Goal: Information Seeking & Learning: Learn about a topic

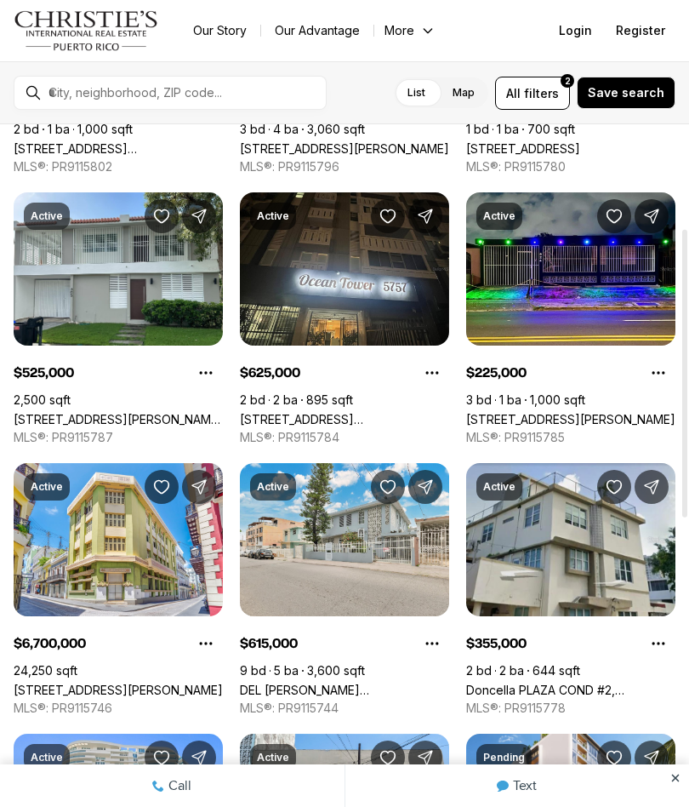
click at [570, 106] on button "All filters 2" at bounding box center [532, 93] width 75 height 33
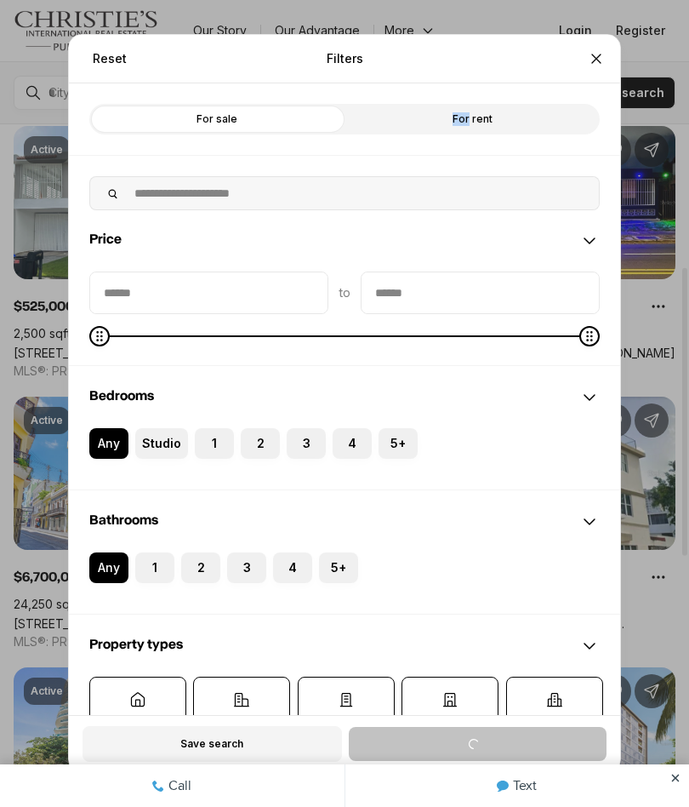
scroll to position [340, 0]
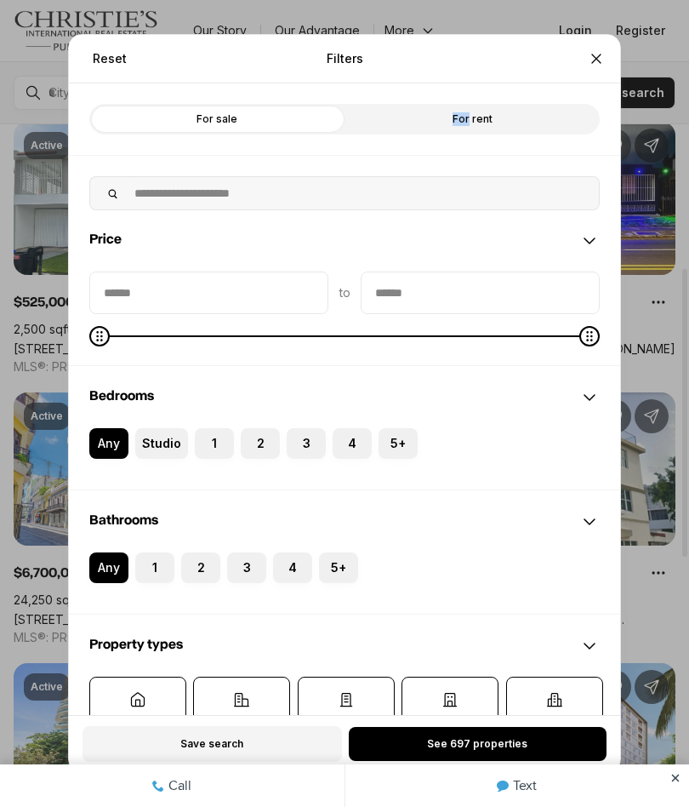
click at [603, 66] on icon "Close" at bounding box center [596, 58] width 17 height 17
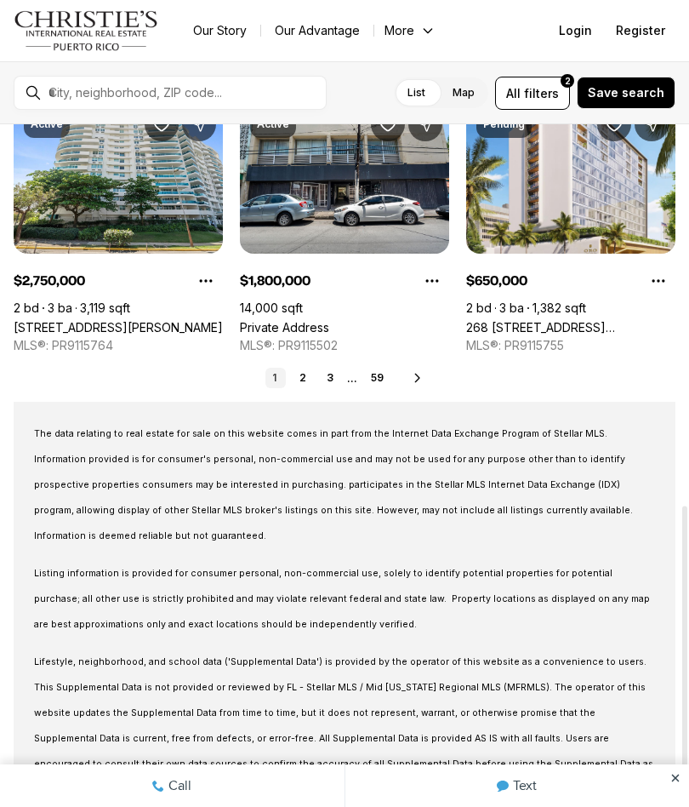
scroll to position [905, 0]
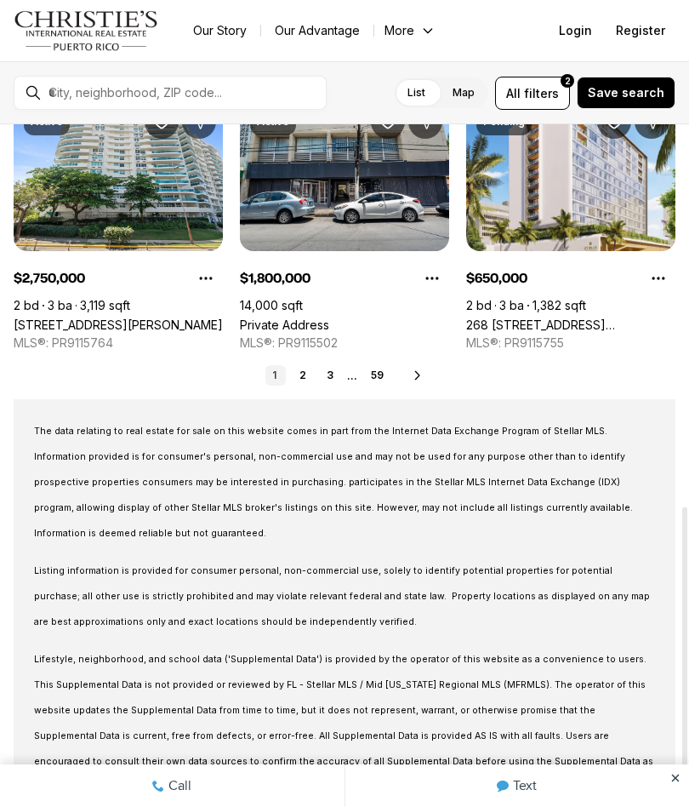
click at [310, 370] on link "2" at bounding box center [303, 375] width 20 height 20
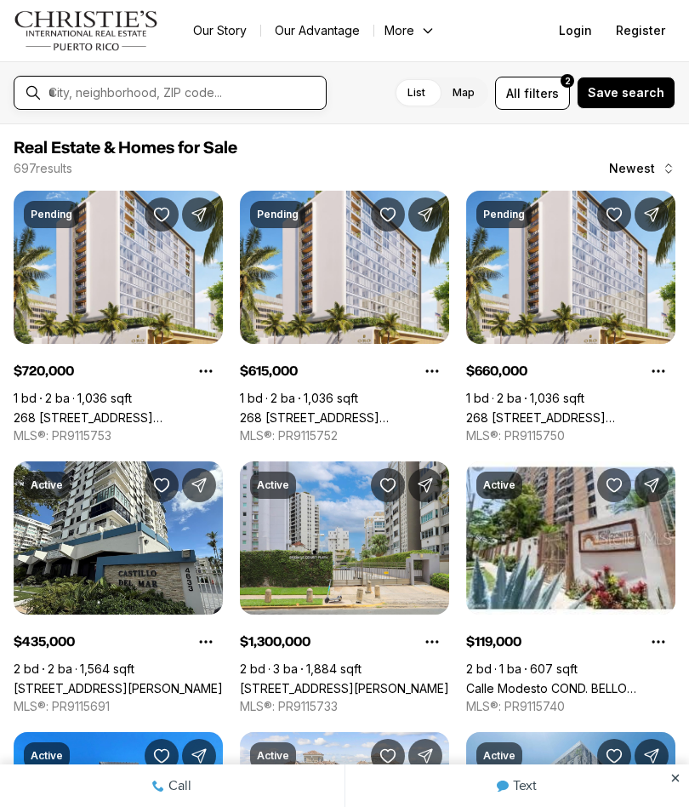
click at [295, 89] on input "text" at bounding box center [184, 92] width 271 height 15
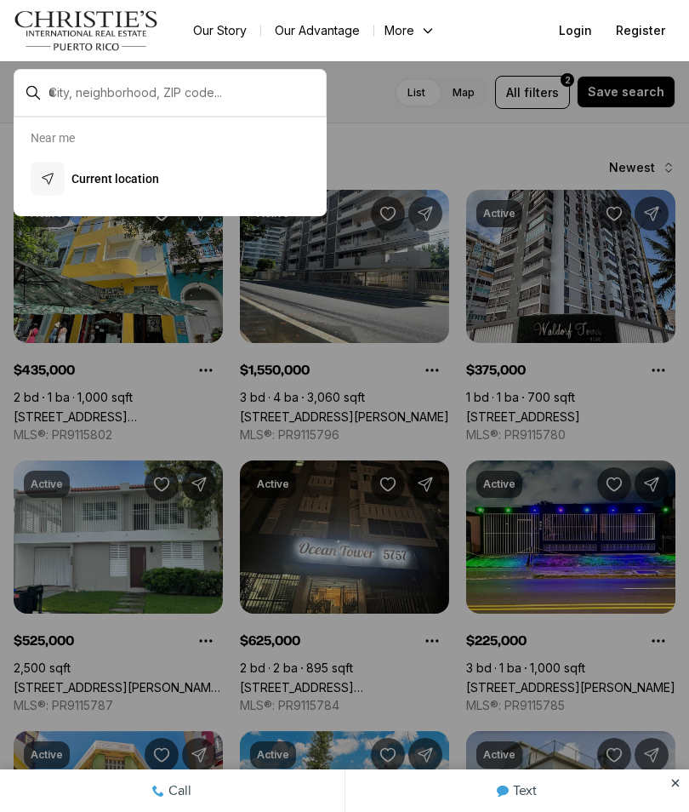
click at [61, 177] on div "button" at bounding box center [48, 179] width 34 height 34
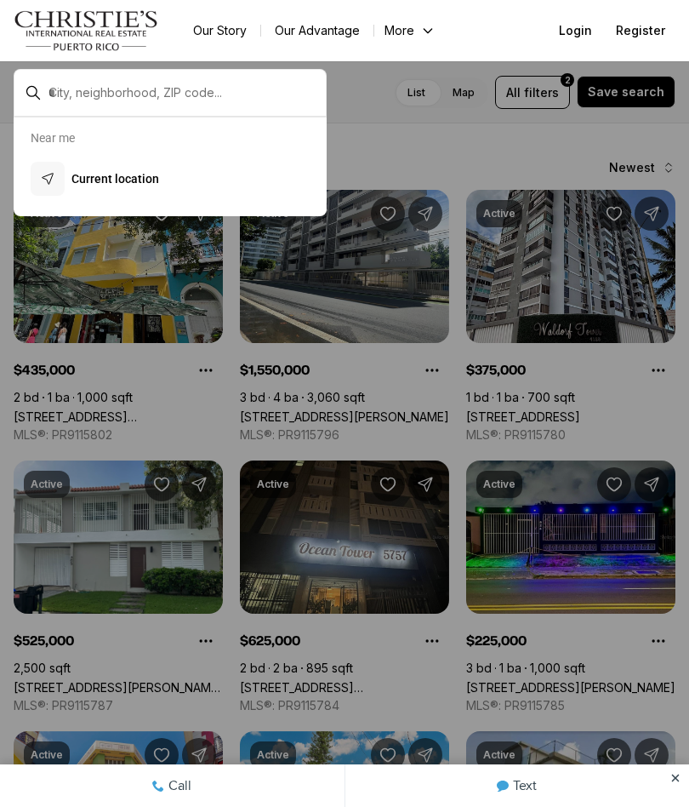
click at [398, 94] on div at bounding box center [344, 403] width 689 height 807
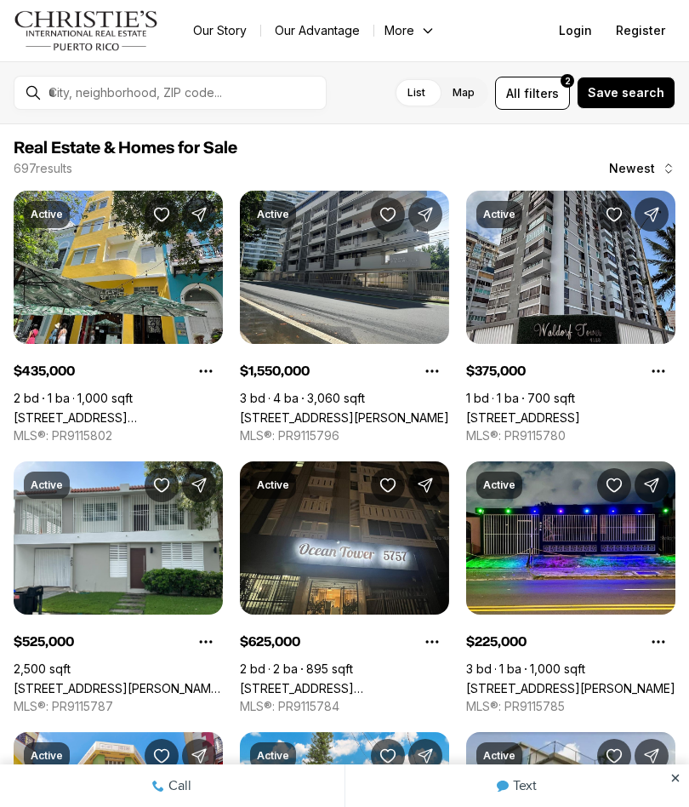
click at [559, 89] on span "filters" at bounding box center [541, 93] width 35 height 18
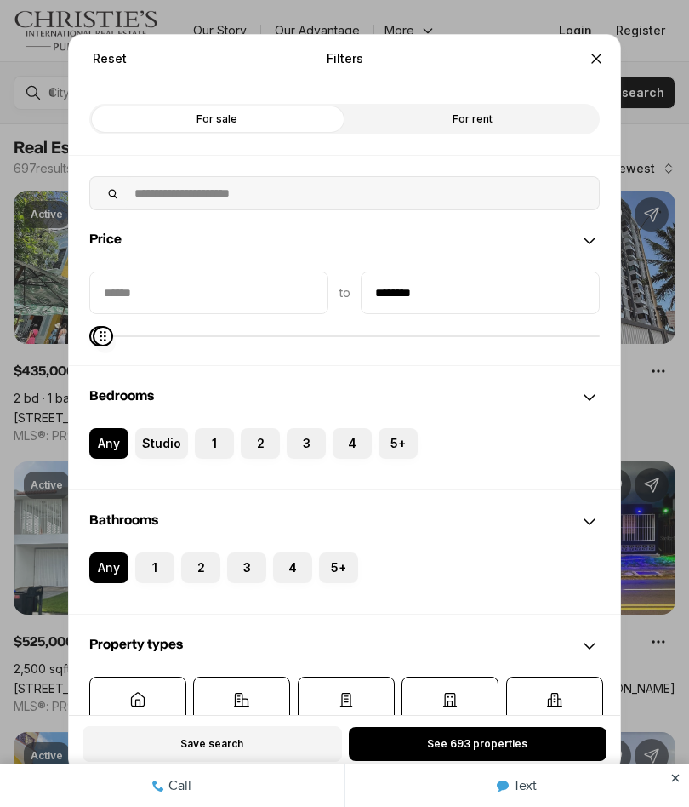
type input "********"
click at [553, 730] on button "See 39 properties" at bounding box center [478, 744] width 258 height 34
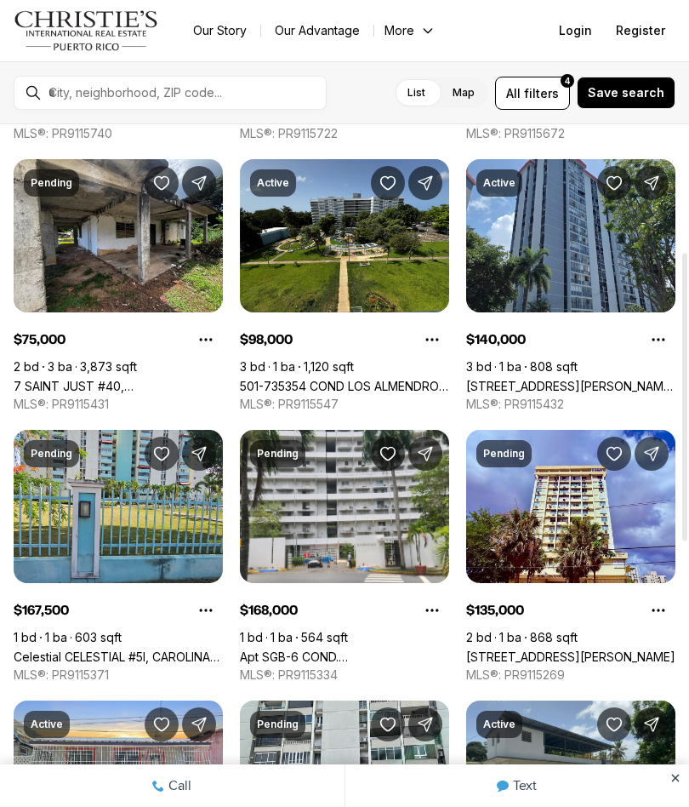
scroll to position [302, 0]
click at [95, 379] on link "7 SAINT JUST #40, [GEOGRAPHIC_DATA], 00987" at bounding box center [118, 386] width 209 height 14
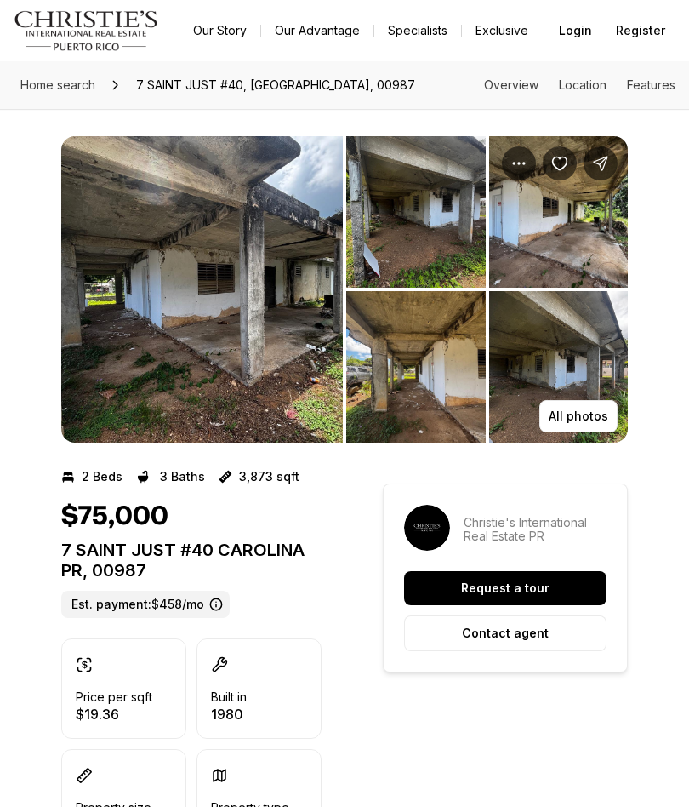
click at [463, 208] on img "View image gallery" at bounding box center [416, 211] width 140 height 151
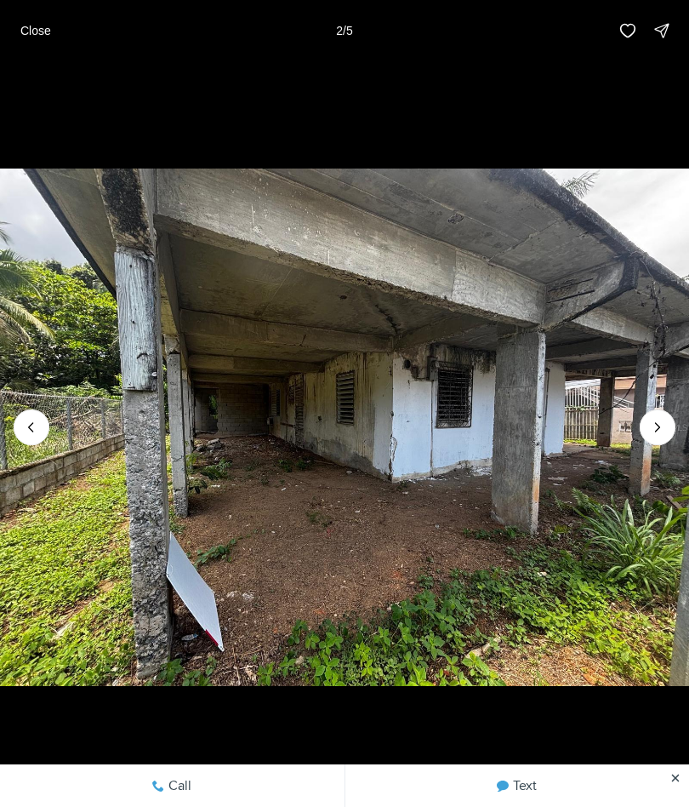
click at [660, 428] on icon "Next slide" at bounding box center [657, 427] width 17 height 17
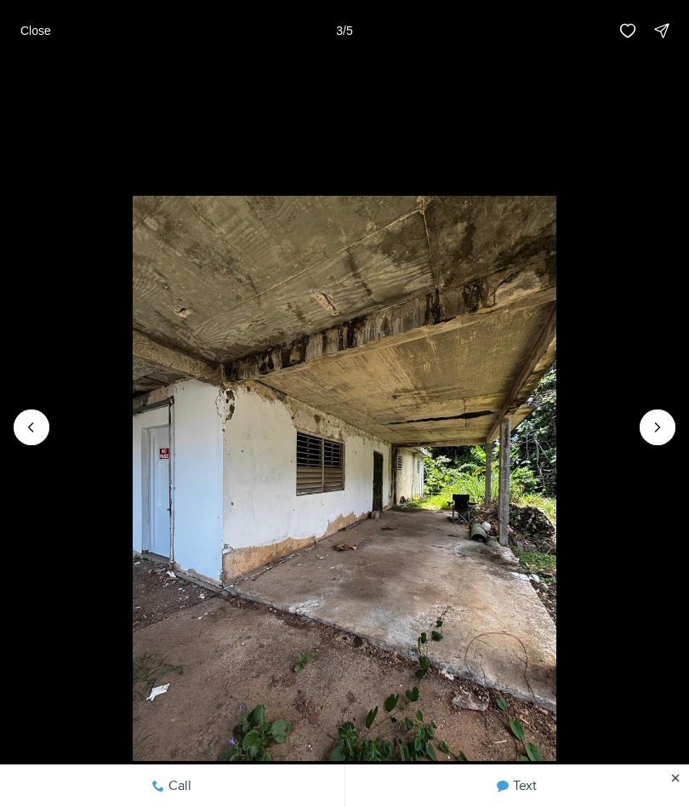
click at [656, 427] on icon "Next slide" at bounding box center [657, 427] width 17 height 17
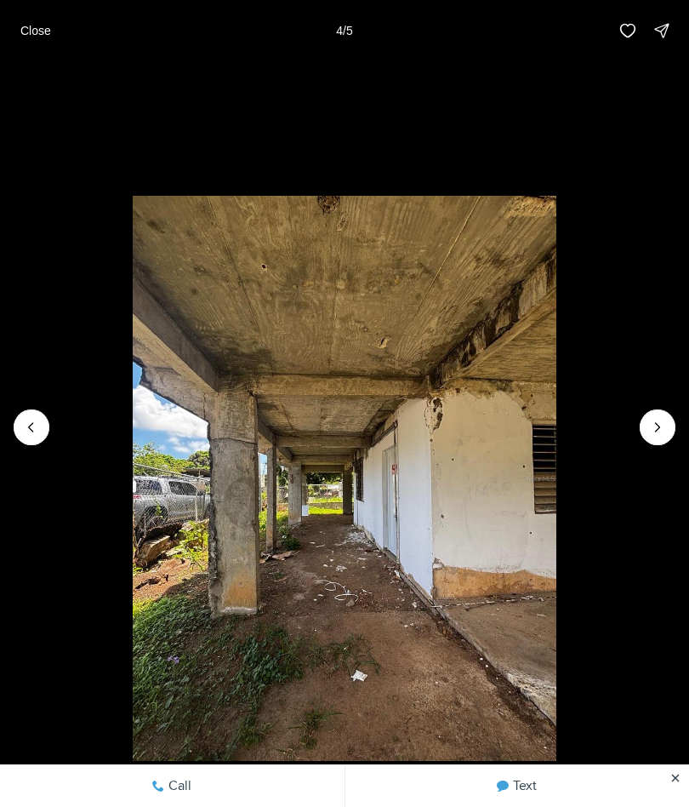
click at [651, 424] on icon "Next slide" at bounding box center [657, 427] width 17 height 17
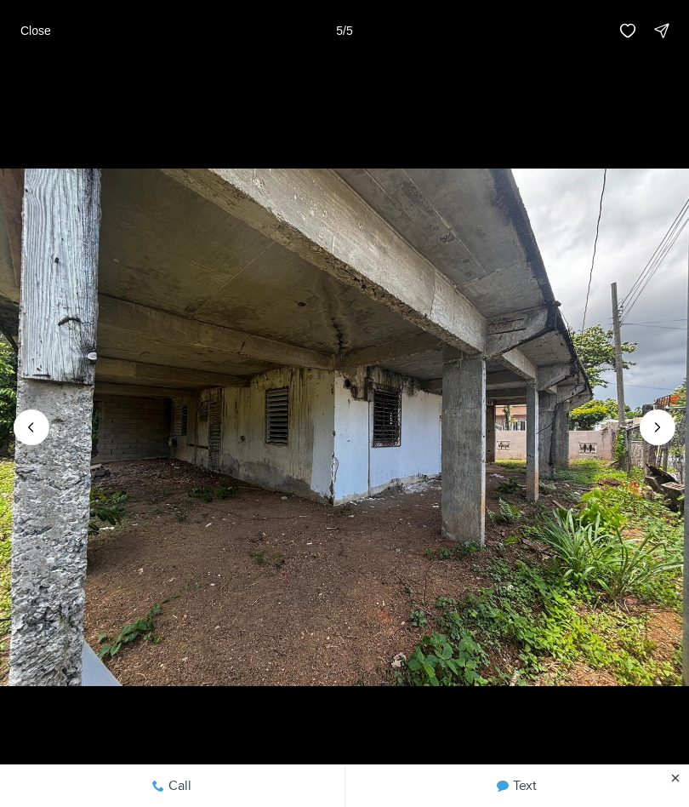
click at [642, 414] on img "5 of 5" at bounding box center [344, 427] width 689 height 565
click at [657, 426] on div at bounding box center [658, 427] width 36 height 36
click at [658, 424] on div at bounding box center [658, 427] width 36 height 36
click at [32, 43] on button "Close" at bounding box center [35, 31] width 51 height 34
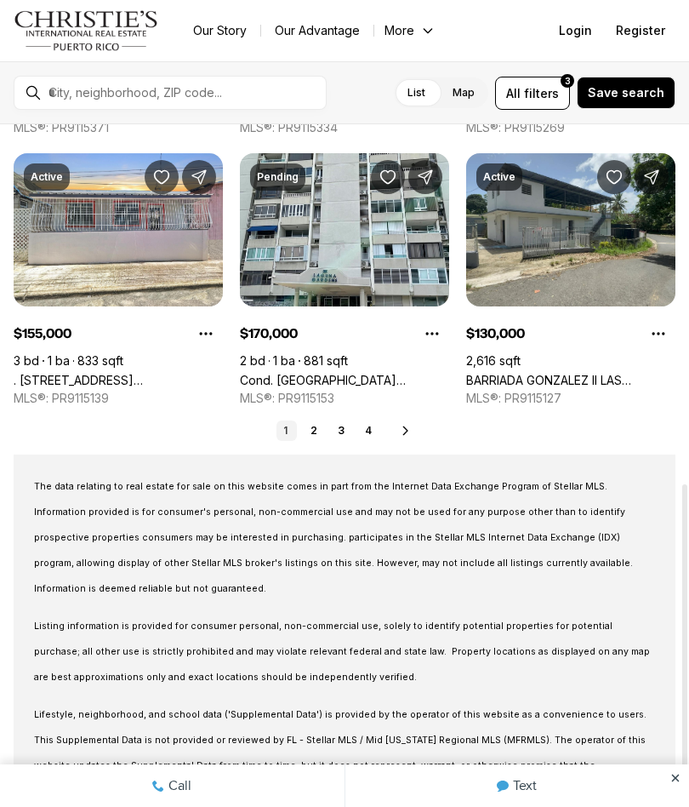
scroll to position [850, 0]
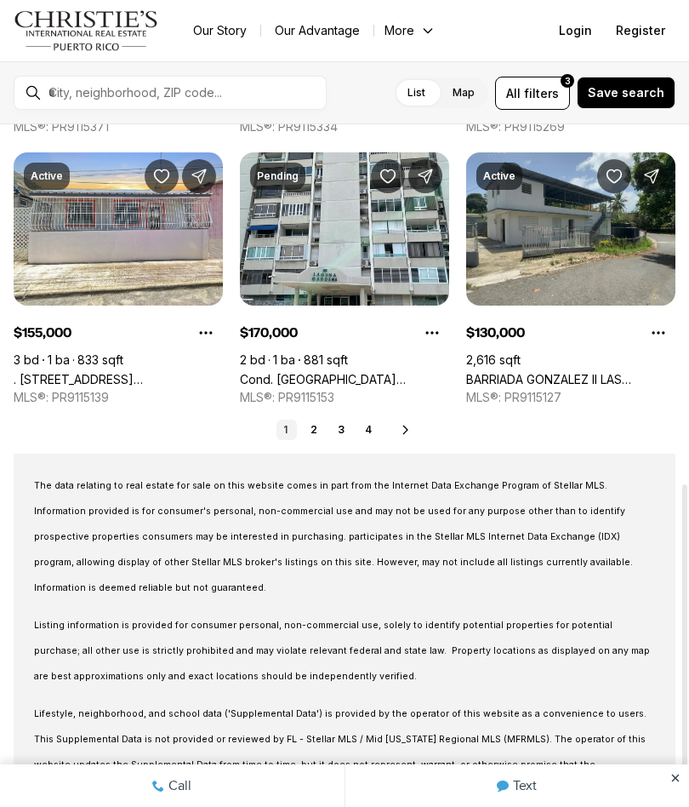
click at [597, 372] on link "BARRIADA GONZALEZ II LAS [PERSON_NAME] #6, [PERSON_NAME][GEOGRAPHIC_DATA], 00976" at bounding box center [570, 379] width 209 height 14
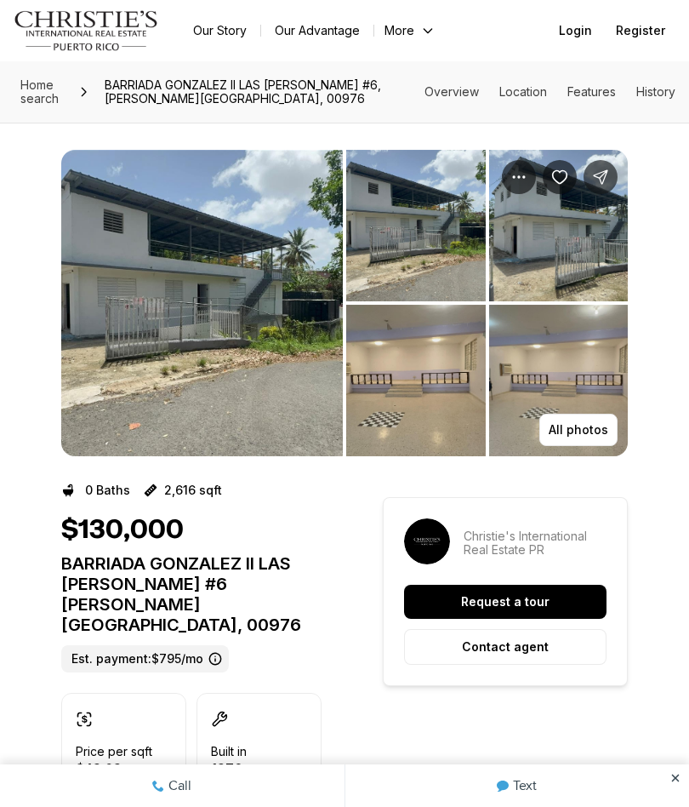
click at [114, 379] on img "View image gallery" at bounding box center [202, 303] width 282 height 306
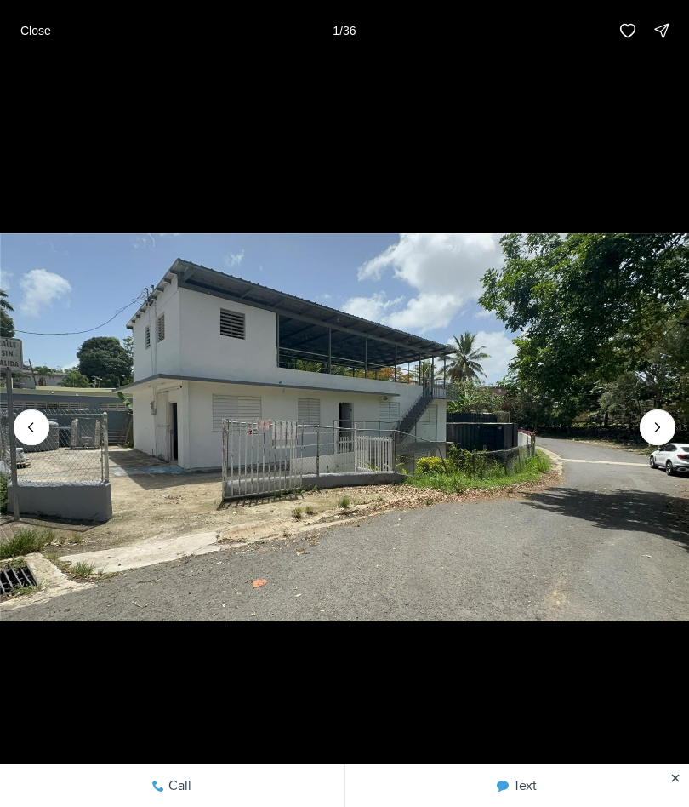
click at [27, 430] on div at bounding box center [32, 427] width 36 height 36
click at [37, 437] on div at bounding box center [32, 427] width 36 height 36
click at [37, 439] on div at bounding box center [32, 427] width 36 height 36
click at [653, 432] on icon "Next slide" at bounding box center [657, 427] width 17 height 17
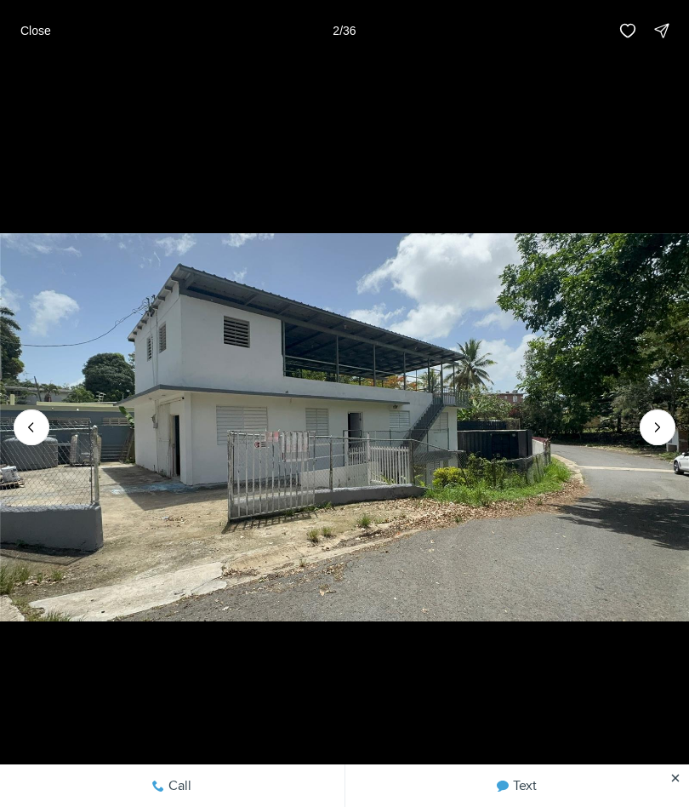
click at [664, 414] on button "Next slide" at bounding box center [658, 427] width 36 height 36
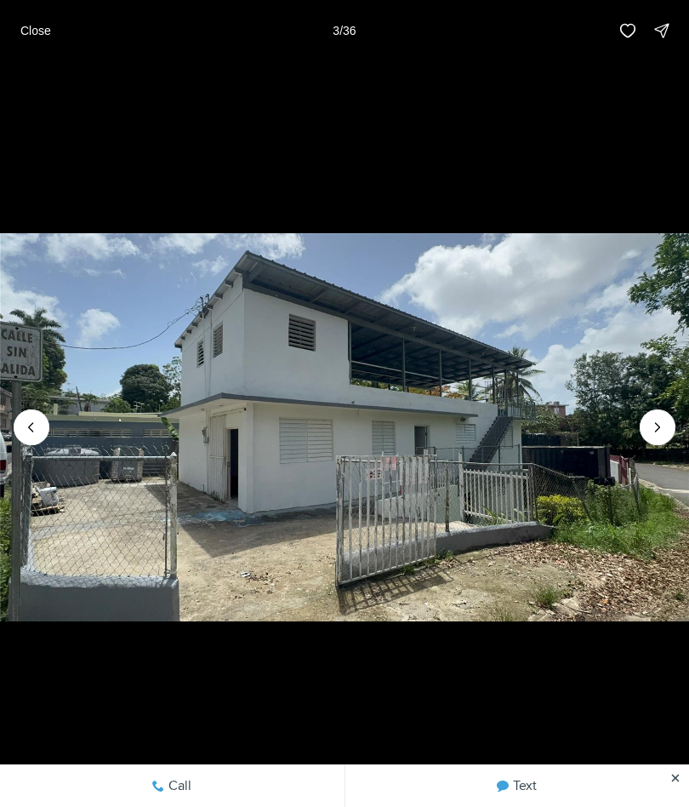
click at [664, 416] on button "Next slide" at bounding box center [658, 427] width 36 height 36
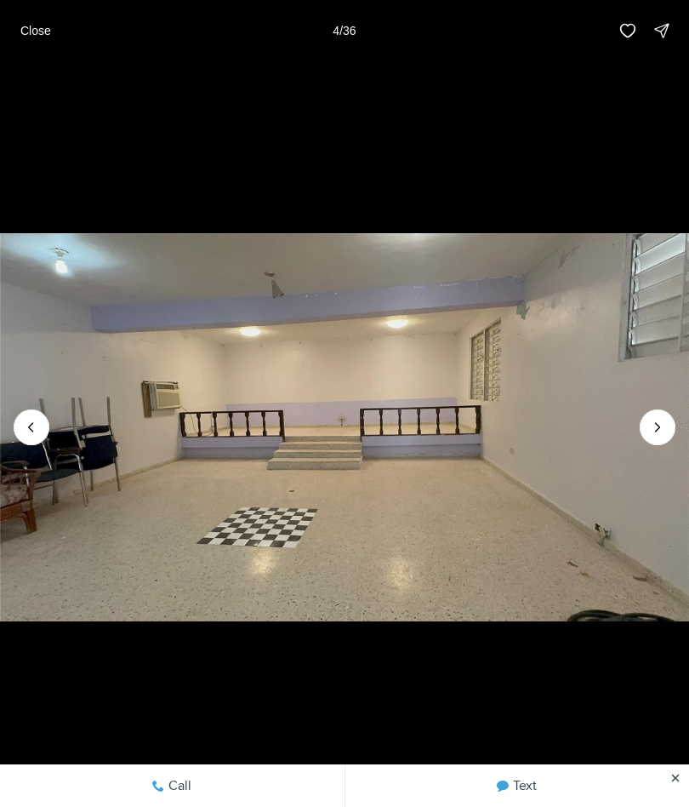
click at [666, 413] on button "Next slide" at bounding box center [658, 427] width 36 height 36
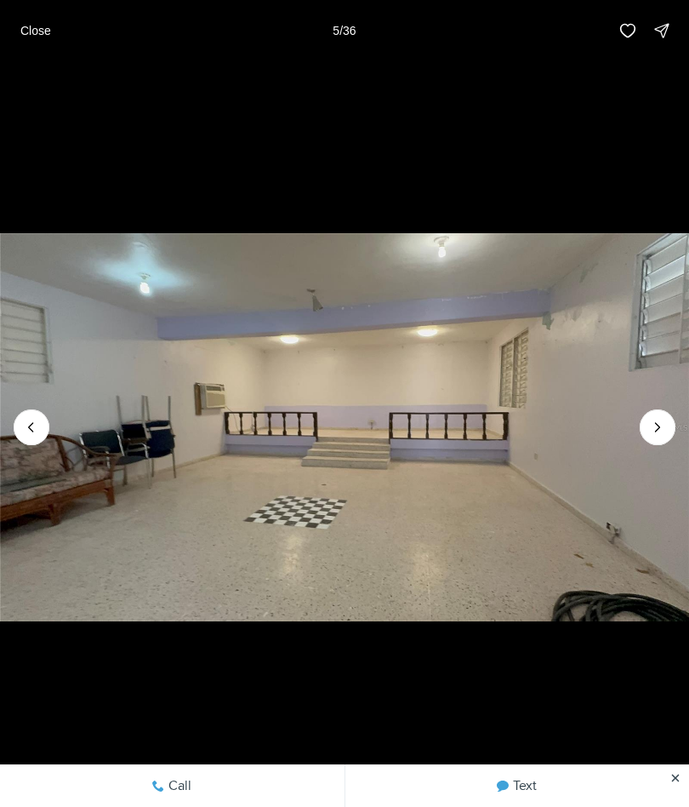
click at [666, 411] on button "Next slide" at bounding box center [658, 427] width 36 height 36
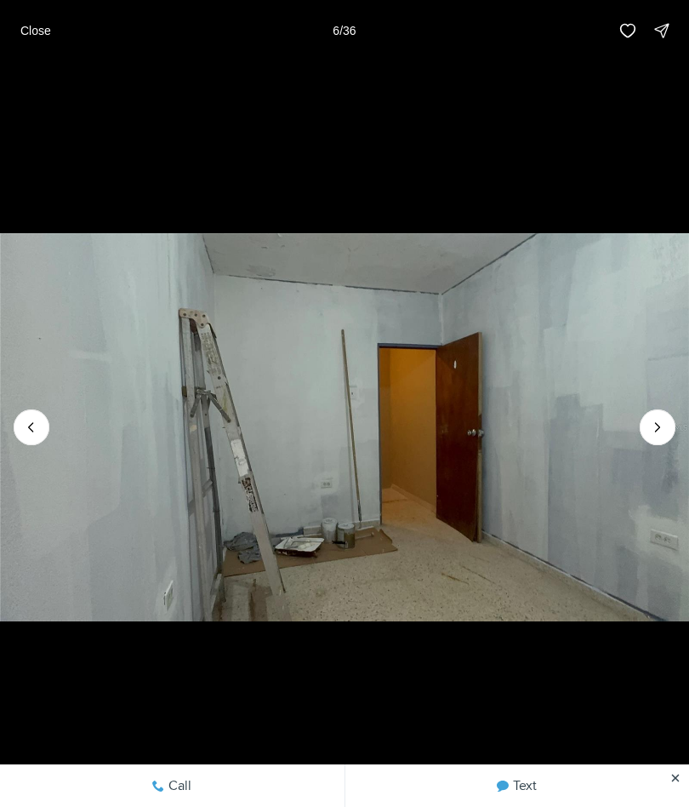
click at [665, 409] on img "6 of 36" at bounding box center [344, 427] width 689 height 565
click at [32, 432] on icon "Previous slide" at bounding box center [31, 427] width 17 height 17
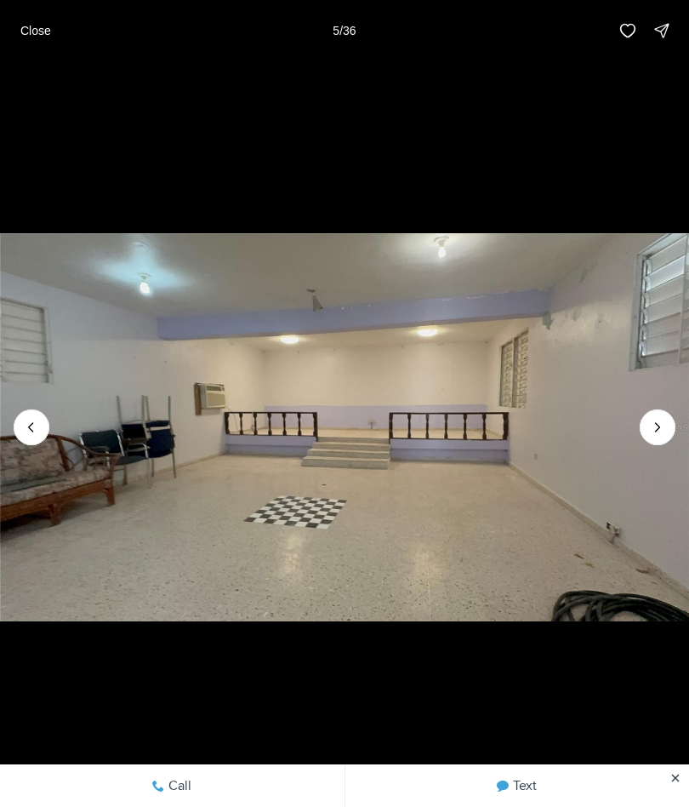
click at [30, 420] on icon "Previous slide" at bounding box center [31, 427] width 17 height 17
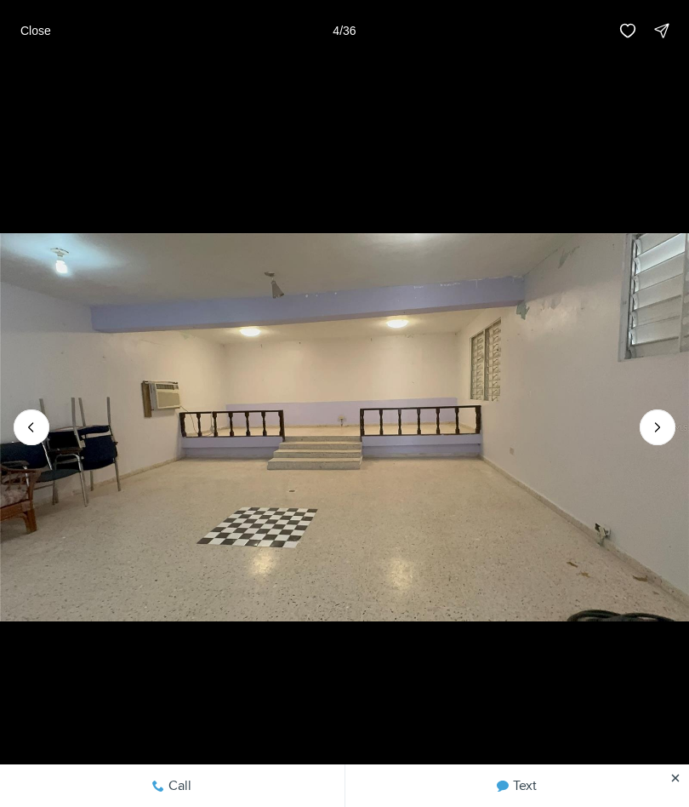
click at [27, 20] on button "Close" at bounding box center [35, 31] width 51 height 34
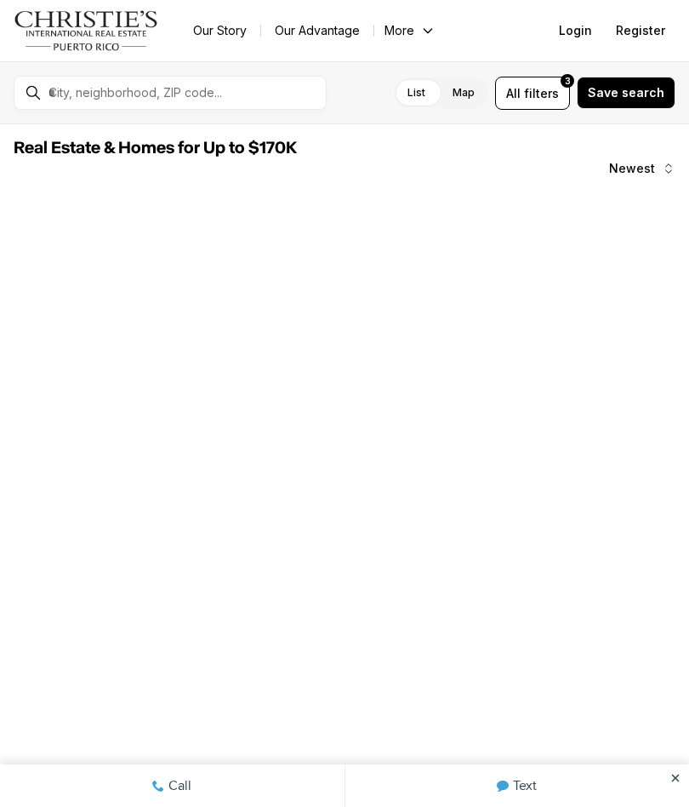
scroll to position [850, 0]
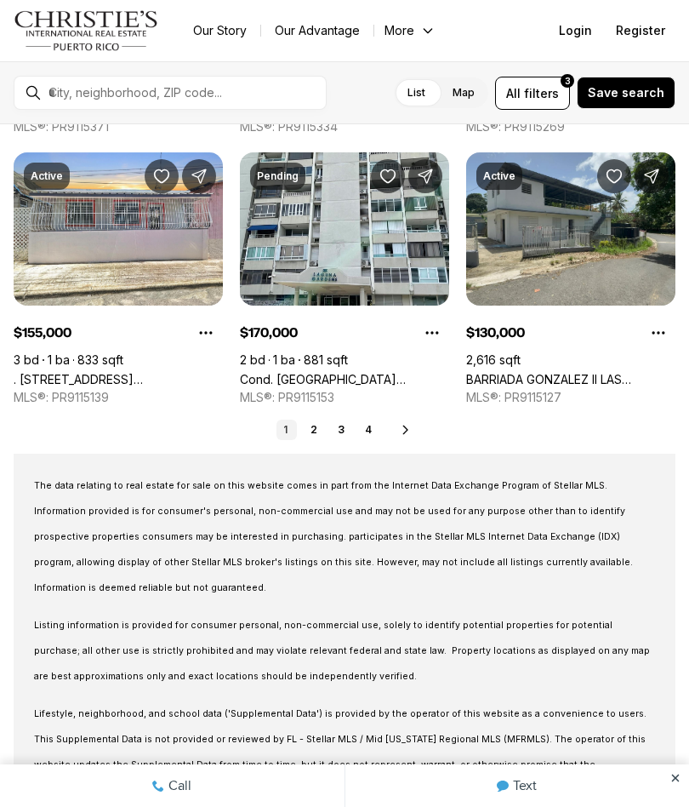
click at [324, 419] on ul "1 2 3 4" at bounding box center [328, 429] width 102 height 20
click at [316, 431] on link "2" at bounding box center [314, 429] width 20 height 20
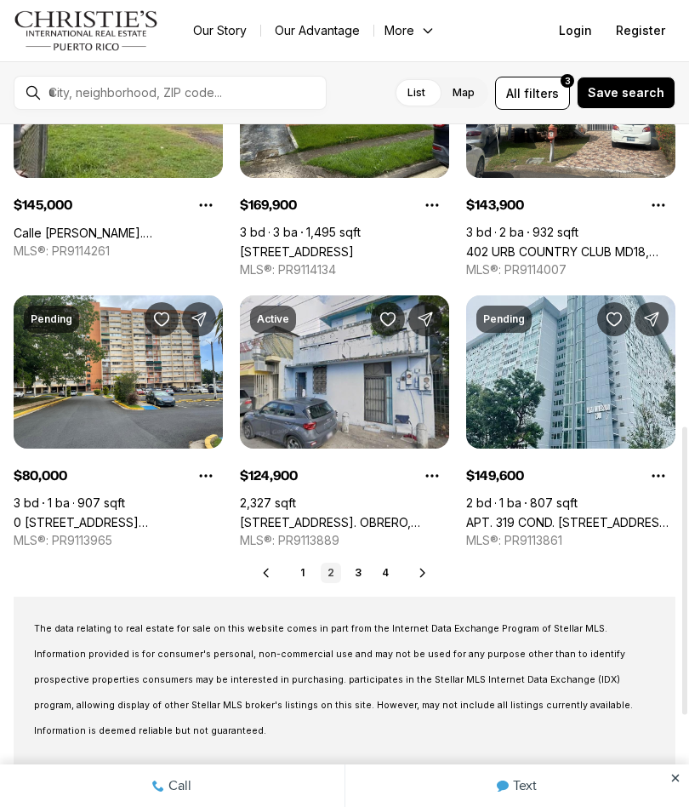
scroll to position [714, 0]
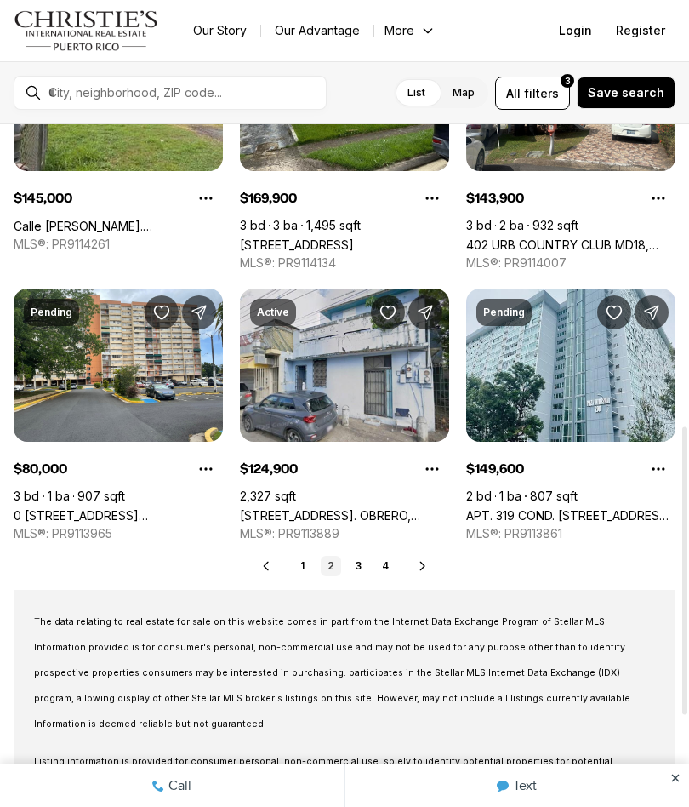
click at [362, 565] on link "3" at bounding box center [358, 566] width 20 height 20
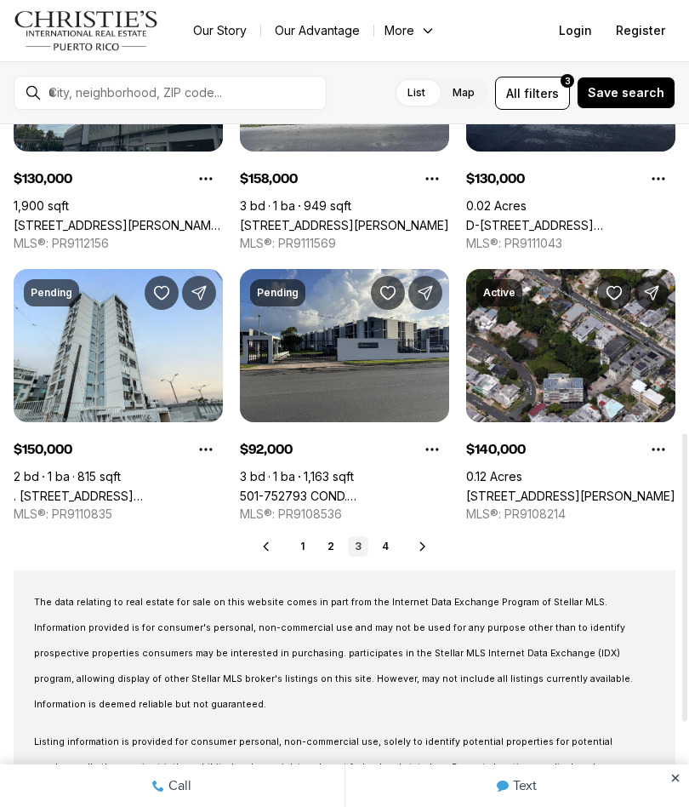
scroll to position [737, 0]
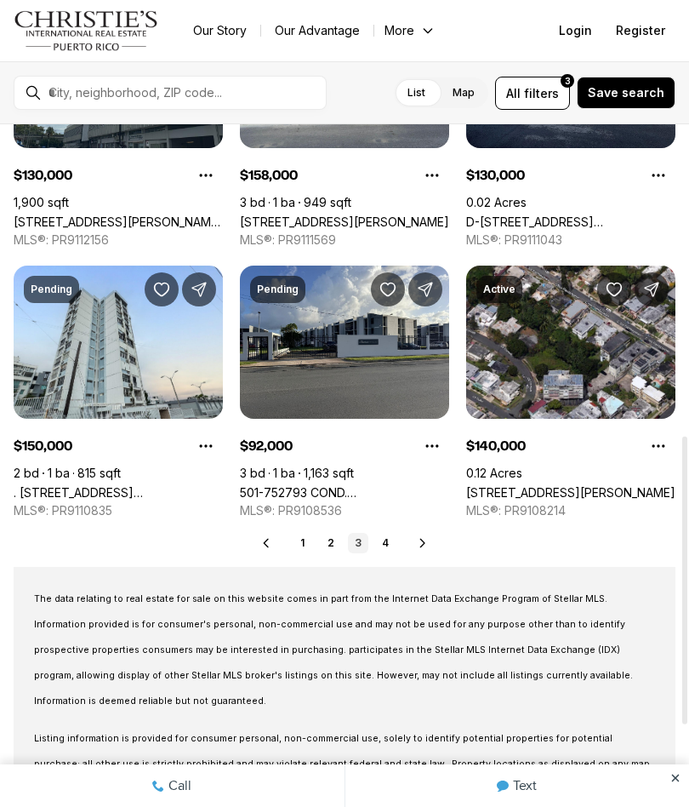
click at [391, 540] on link "4" at bounding box center [385, 543] width 20 height 20
